Goal: Information Seeking & Learning: Learn about a topic

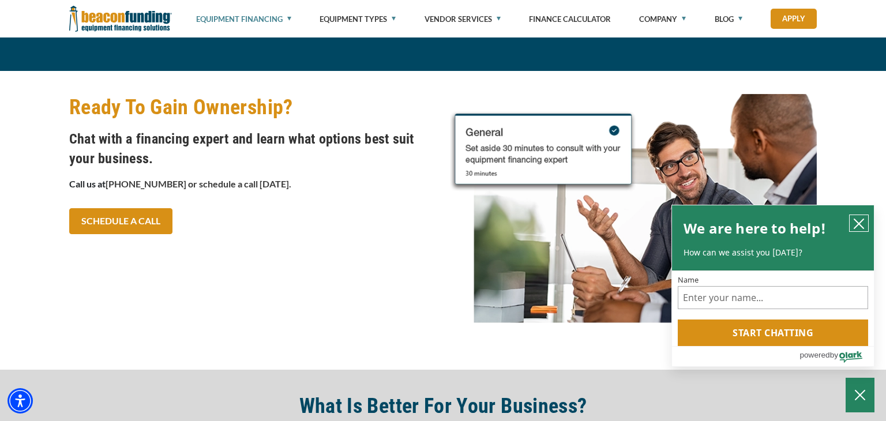
click at [863, 228] on icon "close chatbox" at bounding box center [859, 223] width 9 height 9
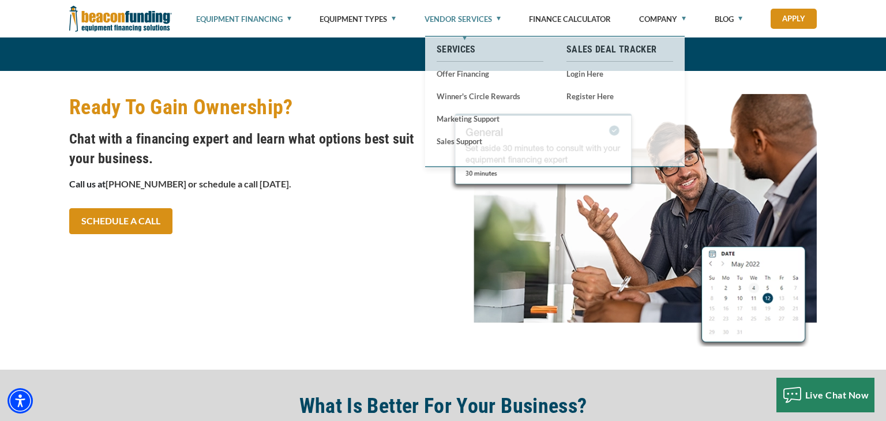
click at [454, 18] on link "Vendor Services" at bounding box center [463, 19] width 76 height 38
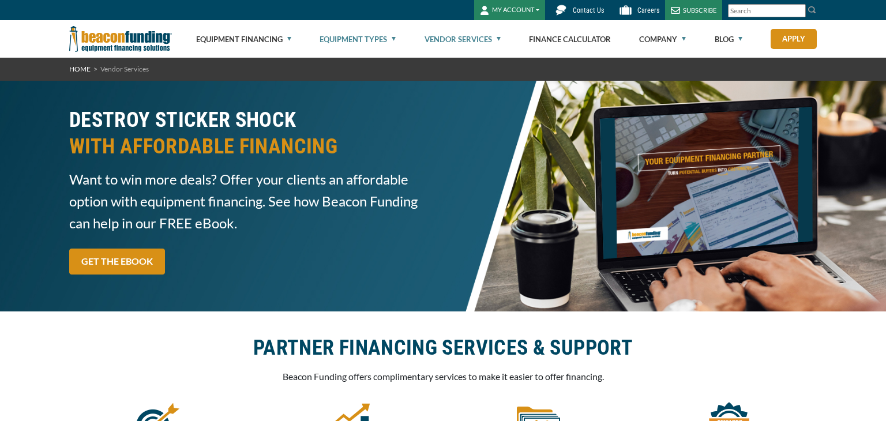
click at [352, 39] on link "Equipment Types" at bounding box center [358, 39] width 76 height 37
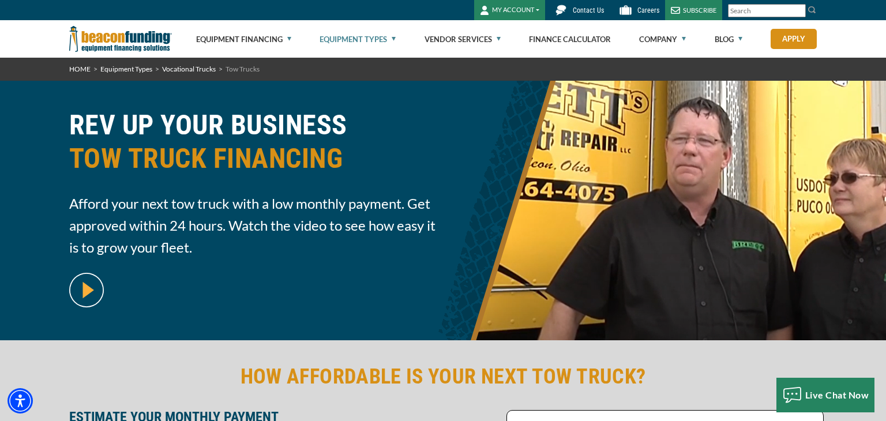
click at [360, 42] on link "Equipment Types" at bounding box center [358, 39] width 76 height 37
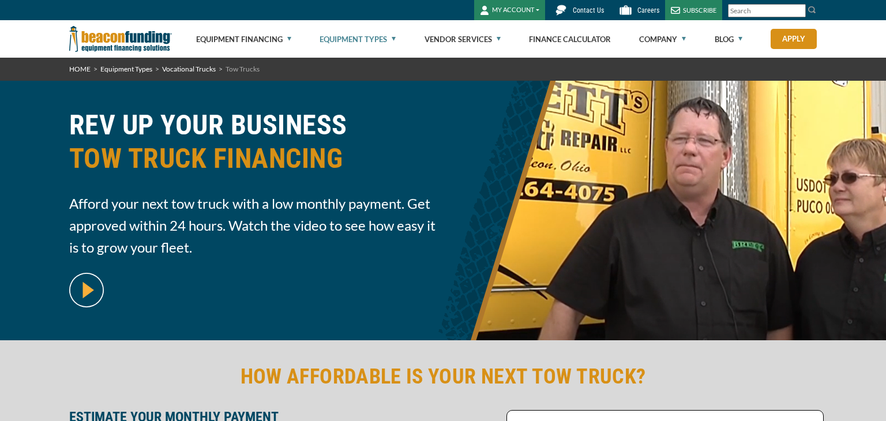
click at [360, 42] on link "Equipment Types" at bounding box center [358, 39] width 76 height 37
click at [367, 38] on link "Equipment Types" at bounding box center [358, 39] width 76 height 37
click at [392, 40] on link "Equipment Types" at bounding box center [358, 39] width 76 height 37
click at [377, 39] on link "Equipment Types" at bounding box center [358, 39] width 76 height 37
